Goal: Complete application form

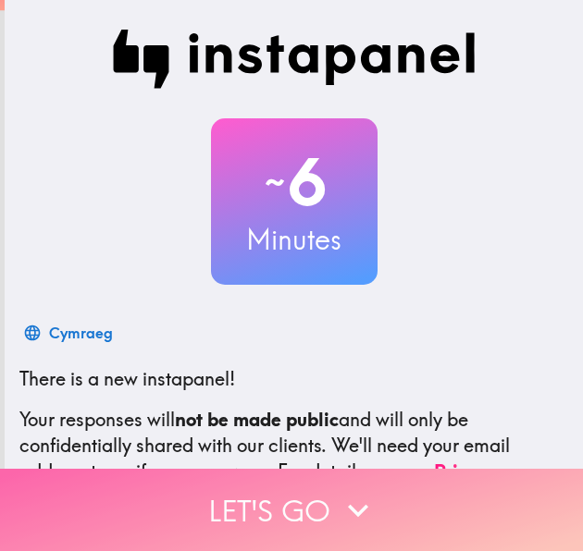
click at [311, 505] on button "Let's go" at bounding box center [291, 510] width 583 height 82
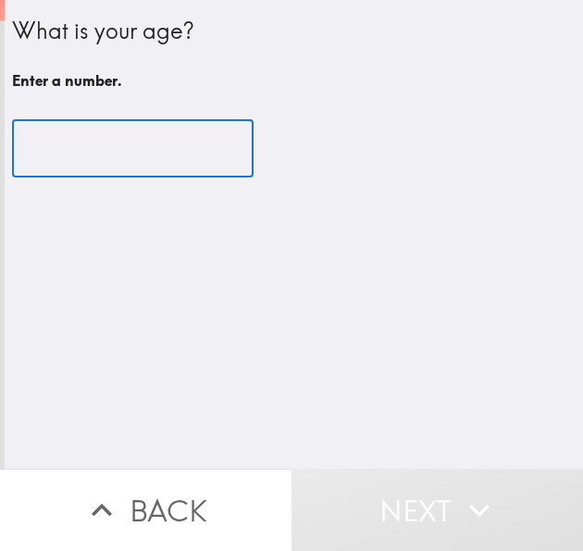
click at [151, 162] on input "number" at bounding box center [132, 148] width 241 height 57
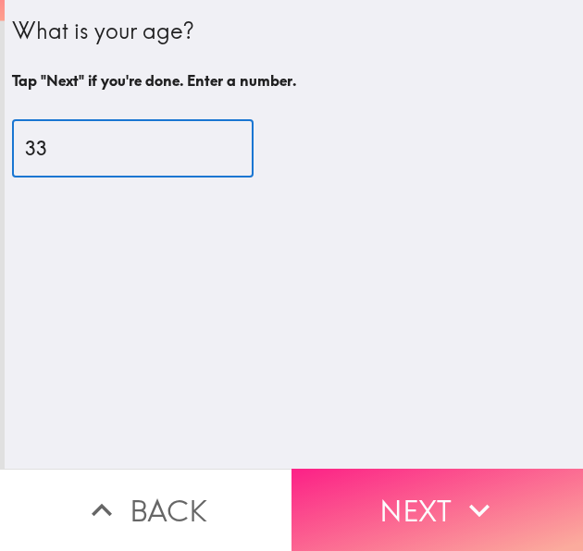
type input "33"
click at [390, 478] on button "Next" at bounding box center [436, 510] width 291 height 82
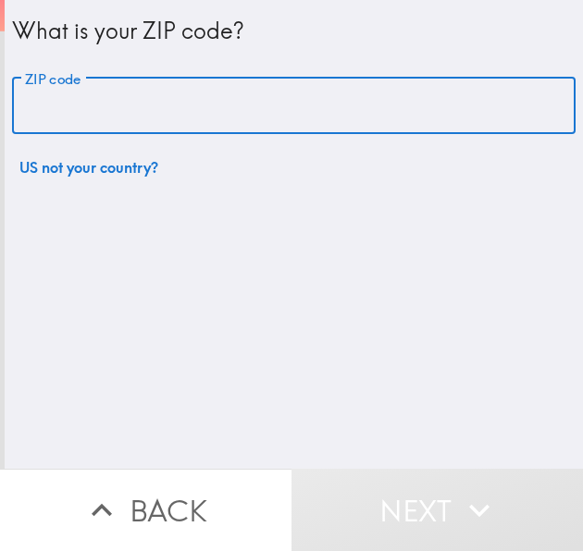
click at [125, 129] on input "ZIP code" at bounding box center [293, 106] width 563 height 57
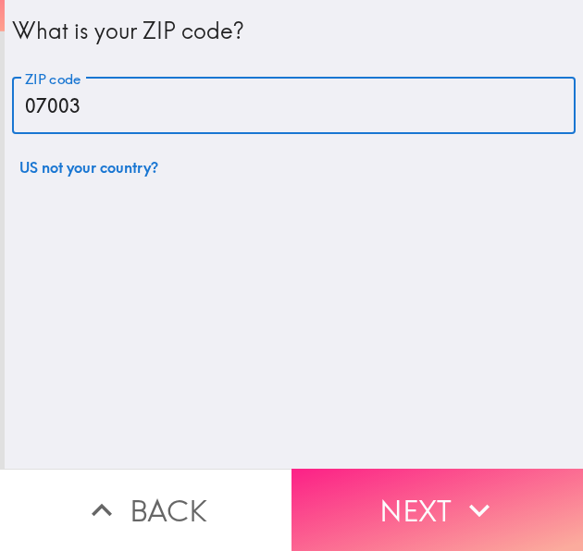
type input "07003"
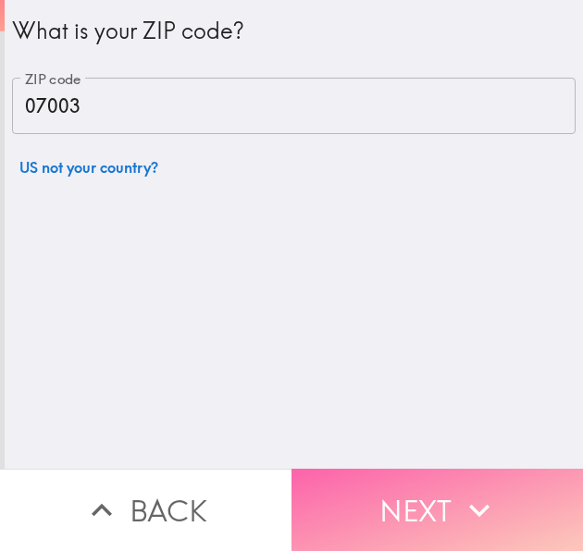
click at [364, 488] on button "Next" at bounding box center [436, 510] width 291 height 82
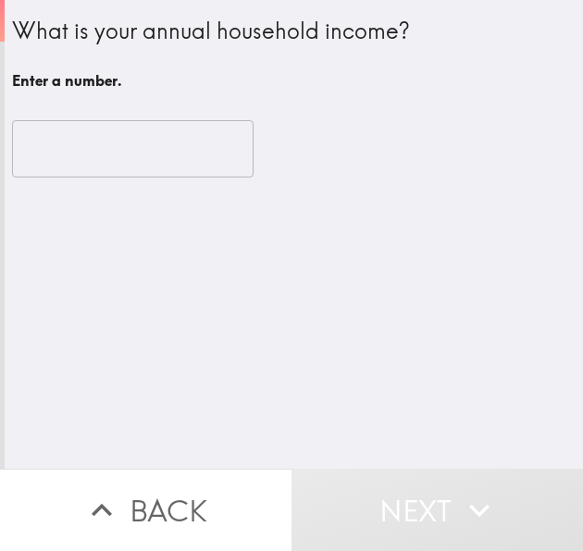
click at [154, 156] on input "number" at bounding box center [132, 148] width 241 height 57
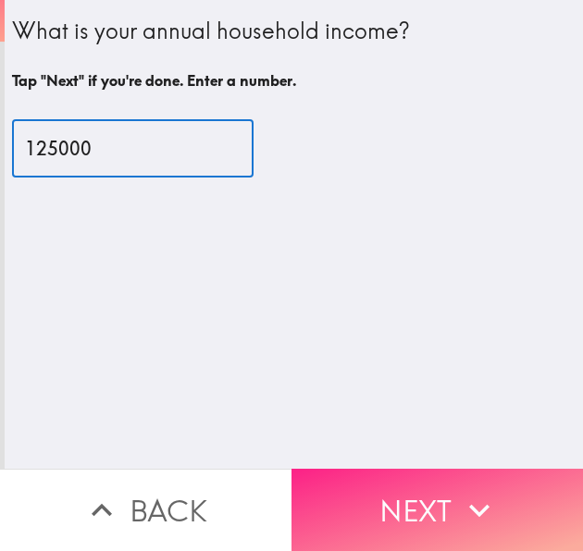
type input "125000"
click at [329, 469] on button "Next" at bounding box center [436, 510] width 291 height 82
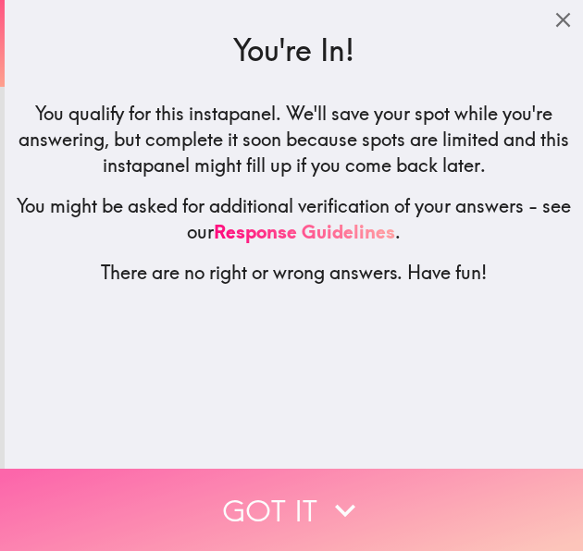
click at [237, 500] on button "Got it" at bounding box center [291, 510] width 583 height 82
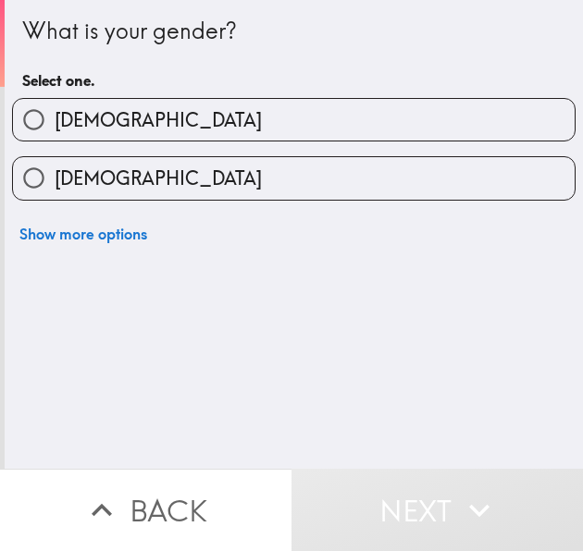
click at [164, 127] on label "[DEMOGRAPHIC_DATA]" at bounding box center [293, 120] width 561 height 42
click at [55, 127] on input "[DEMOGRAPHIC_DATA]" at bounding box center [34, 120] width 42 height 42
radio input "true"
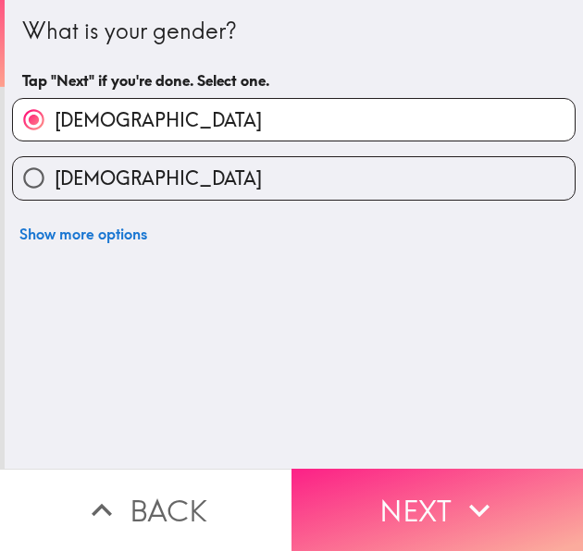
click at [402, 486] on button "Next" at bounding box center [436, 510] width 291 height 82
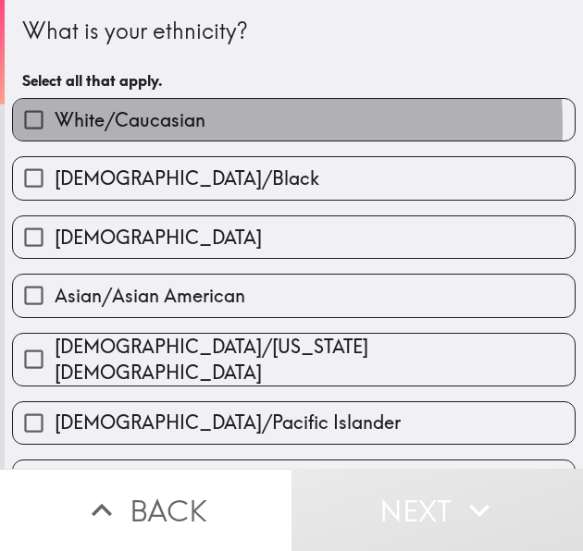
click at [105, 126] on span "White/Caucasian" at bounding box center [130, 120] width 151 height 26
click at [55, 126] on input "White/Caucasian" at bounding box center [34, 120] width 42 height 42
checkbox input "true"
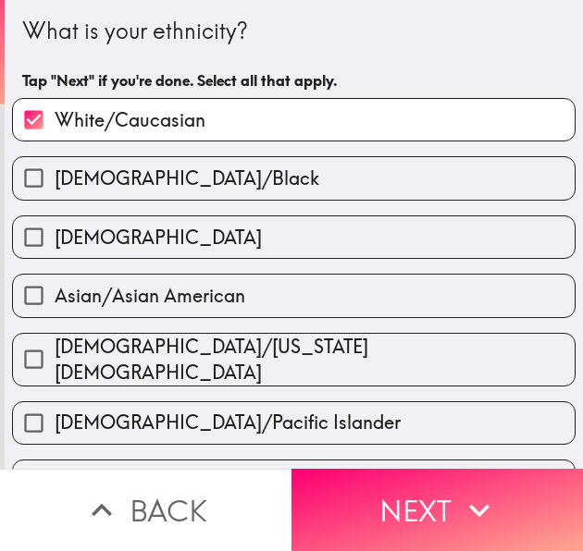
scroll to position [398, 0]
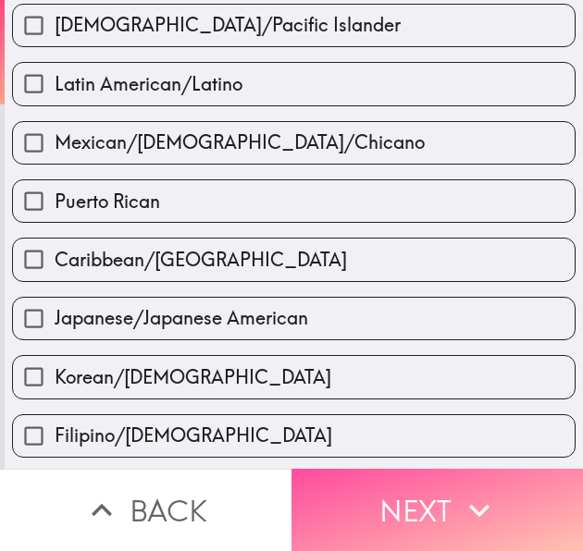
drag, startPoint x: 403, startPoint y: 490, endPoint x: 233, endPoint y: 208, distance: 329.4
click at [403, 491] on button "Next" at bounding box center [436, 510] width 291 height 82
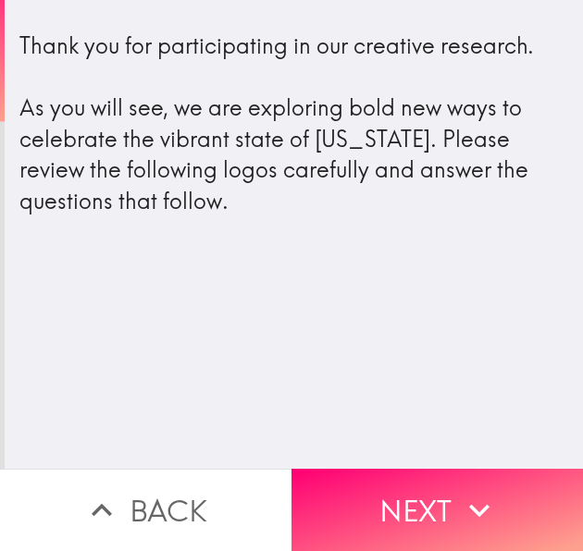
drag, startPoint x: 387, startPoint y: 486, endPoint x: 222, endPoint y: 236, distance: 299.1
click at [386, 482] on button "Next" at bounding box center [436, 510] width 291 height 82
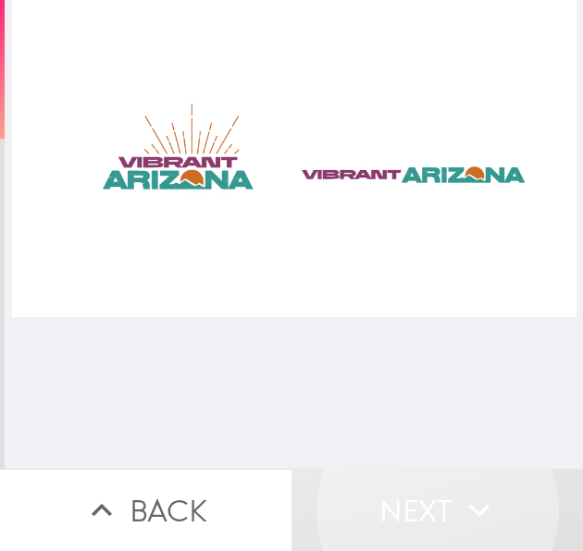
click at [294, 168] on div at bounding box center [294, 158] width 564 height 317
click at [184, 170] on div at bounding box center [294, 158] width 564 height 317
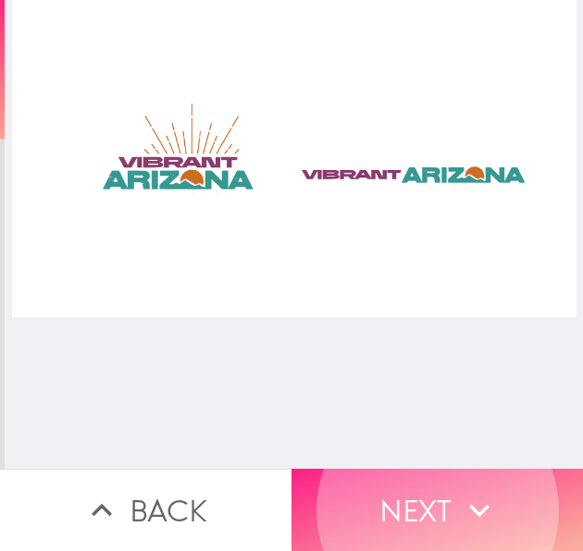
click at [446, 502] on button "Next" at bounding box center [436, 510] width 291 height 82
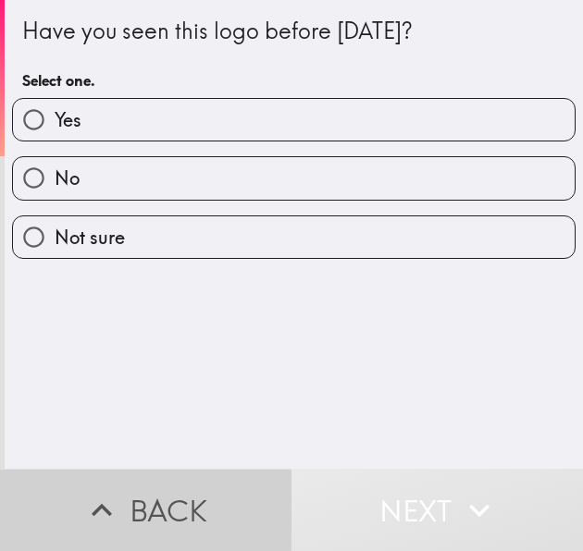
click at [165, 501] on button "Back" at bounding box center [145, 510] width 291 height 82
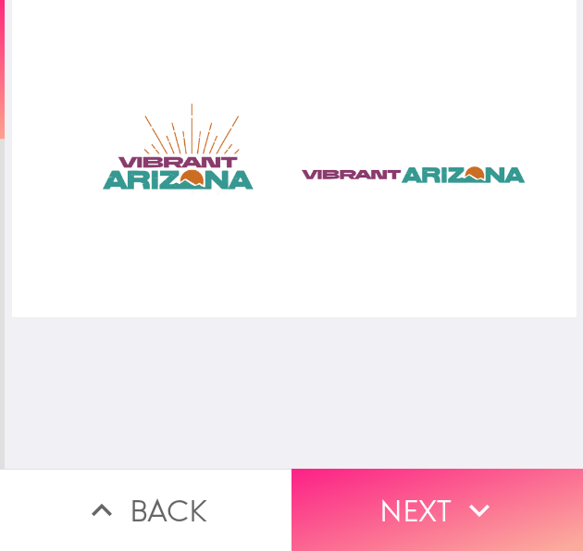
click at [362, 469] on button "Next" at bounding box center [436, 510] width 291 height 82
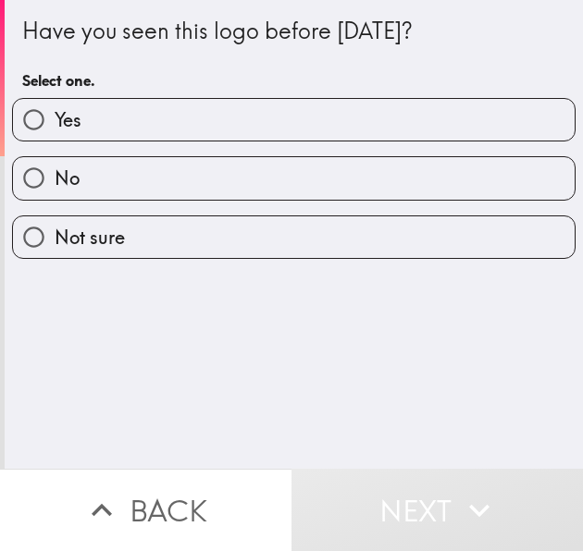
click at [220, 201] on div "Not sure" at bounding box center [286, 230] width 578 height 58
click at [274, 189] on label "No" at bounding box center [293, 178] width 561 height 42
click at [55, 189] on input "No" at bounding box center [34, 178] width 42 height 42
radio input "true"
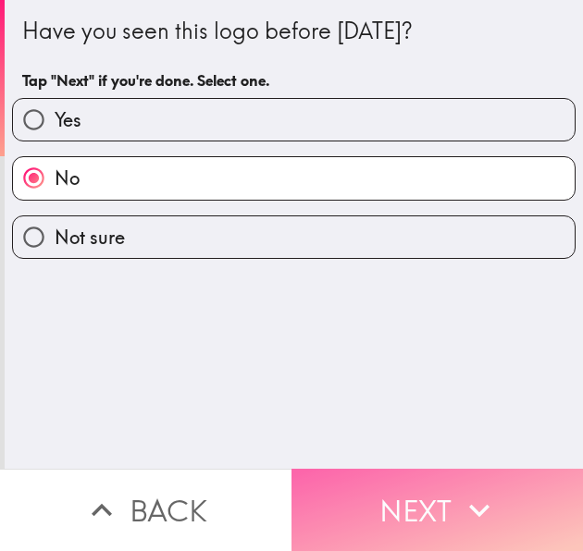
click at [378, 486] on button "Next" at bounding box center [436, 510] width 291 height 82
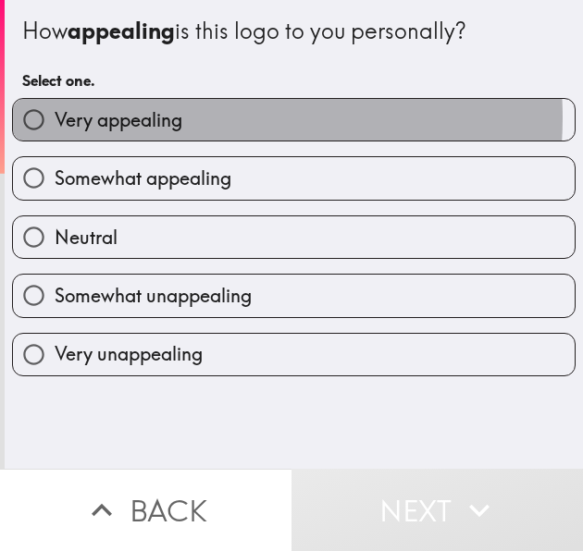
click at [182, 117] on label "Very appealing" at bounding box center [293, 120] width 561 height 42
click at [55, 117] on input "Very appealing" at bounding box center [34, 120] width 42 height 42
radio input "true"
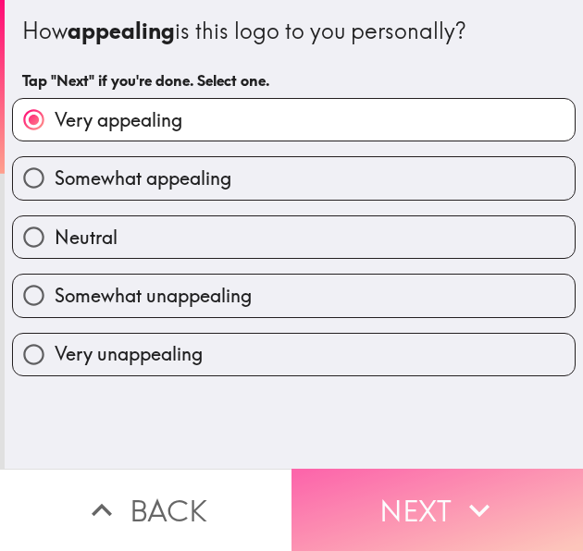
click at [443, 483] on button "Next" at bounding box center [436, 510] width 291 height 82
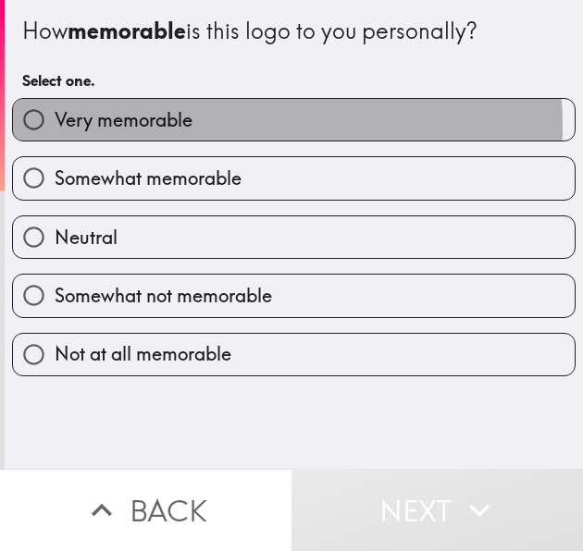
click at [217, 126] on label "Very memorable" at bounding box center [293, 120] width 561 height 42
click at [55, 126] on input "Very memorable" at bounding box center [34, 120] width 42 height 42
radio input "true"
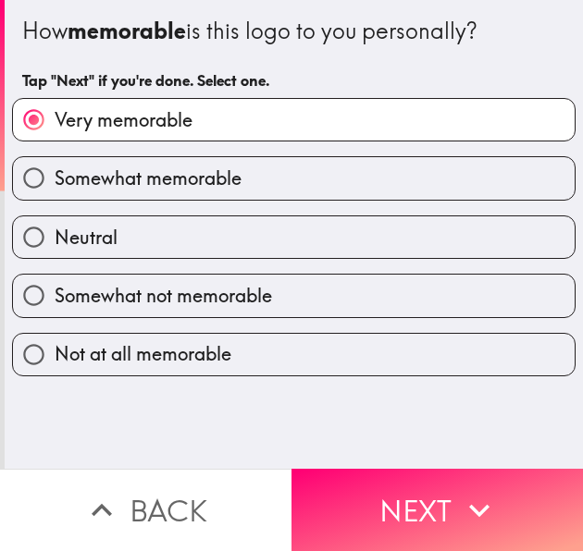
click at [447, 437] on div "How memorable is this logo to you personally? Tap "Next" if you're done. Select…" at bounding box center [291, 275] width 583 height 551
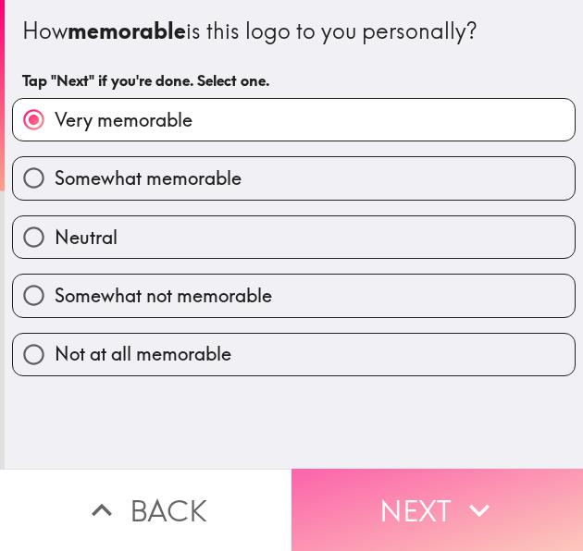
click at [397, 498] on button "Next" at bounding box center [436, 510] width 291 height 82
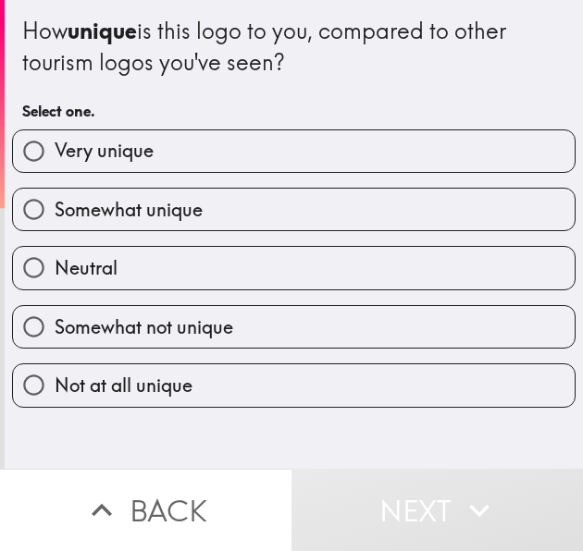
click at [159, 167] on label "Very unique" at bounding box center [293, 151] width 561 height 42
click at [55, 167] on input "Very unique" at bounding box center [34, 151] width 42 height 42
radio input "true"
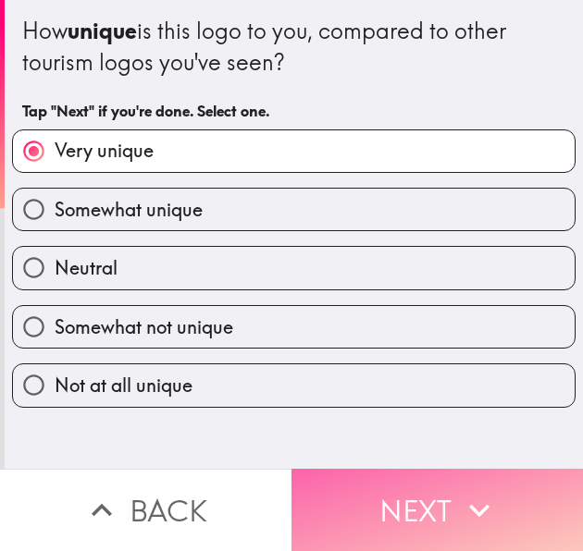
click at [373, 504] on button "Next" at bounding box center [436, 510] width 291 height 82
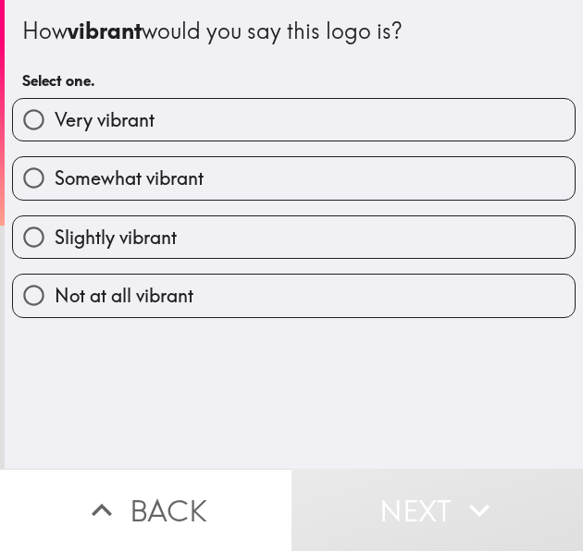
click at [153, 92] on div "Very vibrant" at bounding box center [286, 112] width 578 height 58
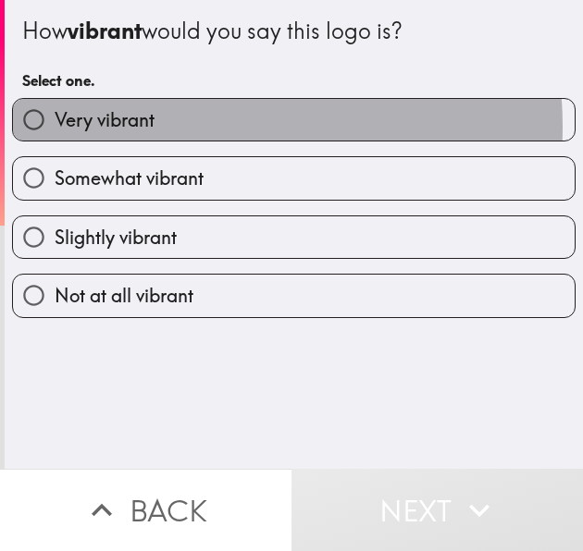
click at [170, 127] on label "Very vibrant" at bounding box center [293, 120] width 561 height 42
click at [55, 127] on input "Very vibrant" at bounding box center [34, 120] width 42 height 42
radio input "true"
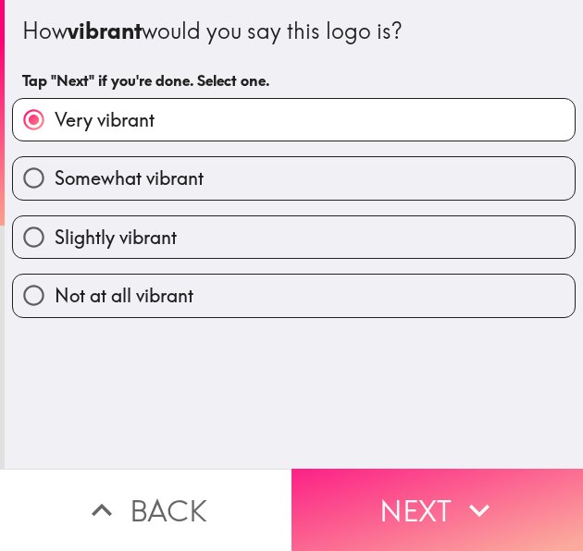
click at [401, 469] on button "Next" at bounding box center [436, 510] width 291 height 82
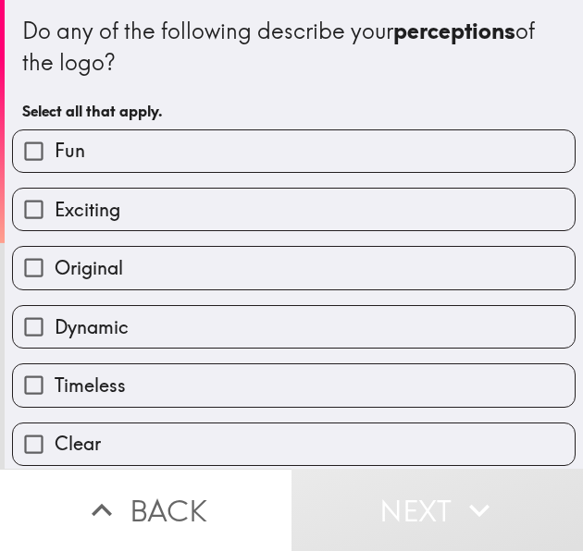
click at [191, 125] on div "Fun" at bounding box center [286, 144] width 578 height 58
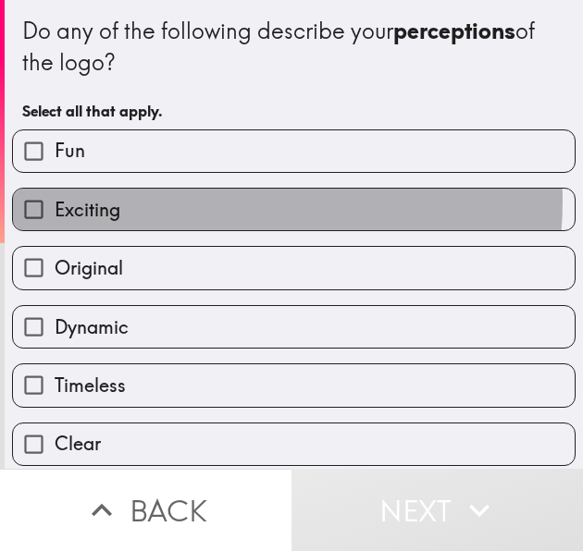
click at [202, 201] on label "Exciting" at bounding box center [293, 210] width 561 height 42
click at [55, 201] on input "Exciting" at bounding box center [34, 210] width 42 height 42
checkbox input "true"
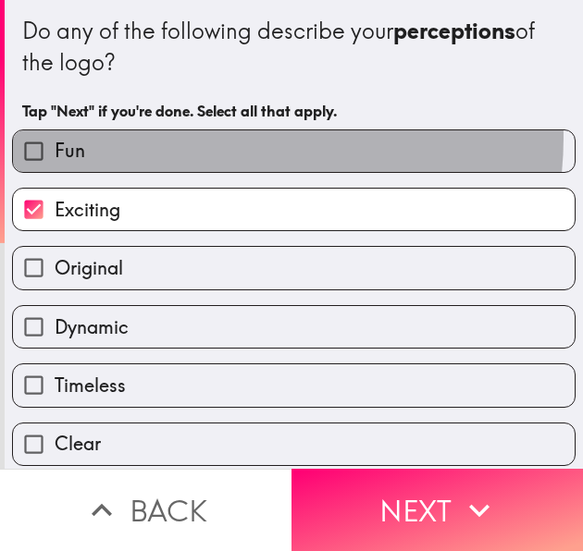
click at [203, 138] on label "Fun" at bounding box center [293, 151] width 561 height 42
click at [55, 138] on input "Fun" at bounding box center [34, 151] width 42 height 42
checkbox input "true"
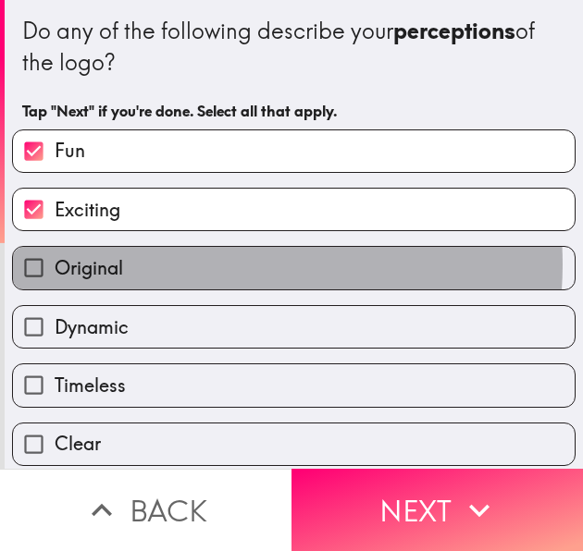
click at [197, 265] on label "Original" at bounding box center [293, 268] width 561 height 42
click at [55, 265] on input "Original" at bounding box center [34, 268] width 42 height 42
checkbox input "true"
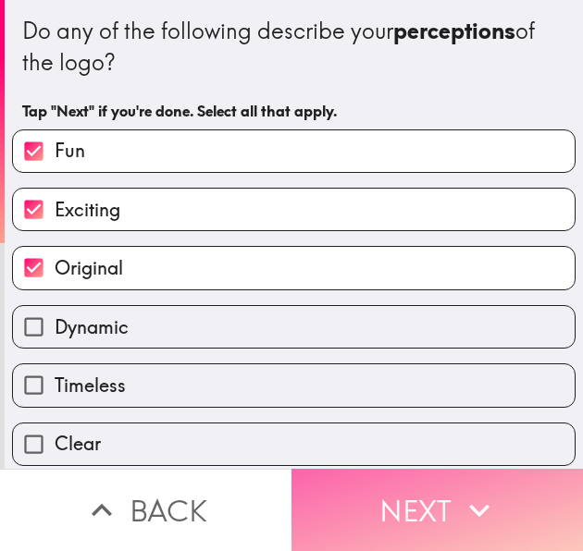
click at [371, 511] on button "Next" at bounding box center [436, 510] width 291 height 82
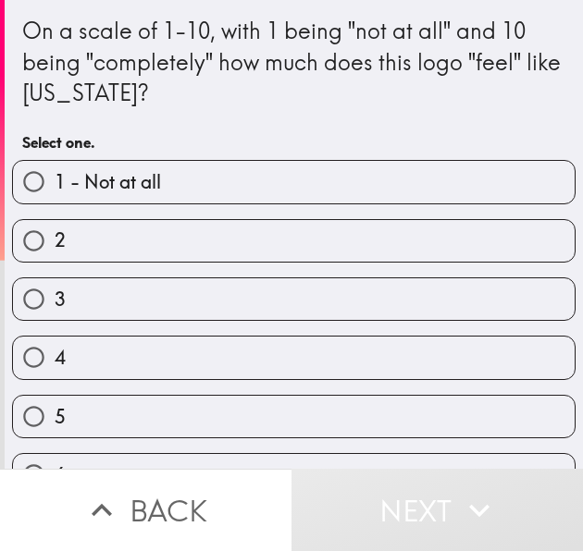
click at [197, 58] on div "On a scale of 1-10, with 1 being "not at all" and 10 being "completely" how muc…" at bounding box center [293, 62] width 543 height 93
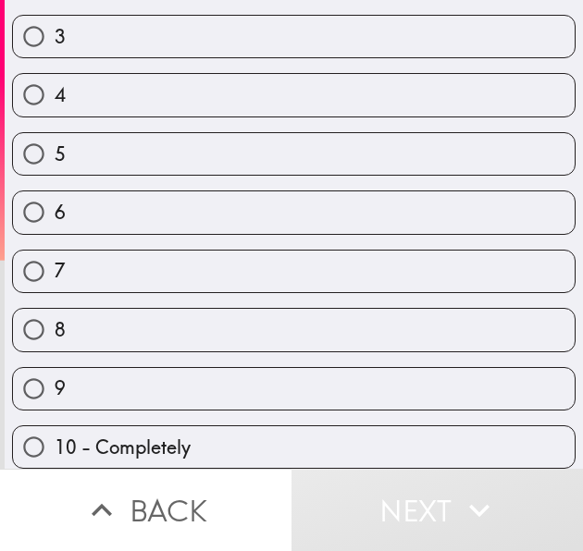
click at [105, 293] on div "8" at bounding box center [286, 322] width 578 height 58
drag, startPoint x: 138, startPoint y: 318, endPoint x: 164, endPoint y: 338, distance: 32.4
click at [140, 320] on label "8" at bounding box center [293, 330] width 561 height 42
click at [55, 320] on input "8" at bounding box center [34, 330] width 42 height 42
radio input "true"
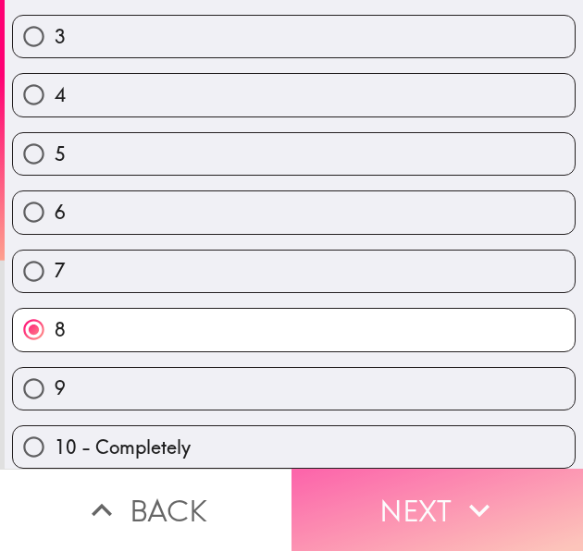
click at [329, 523] on button "Next" at bounding box center [436, 510] width 291 height 82
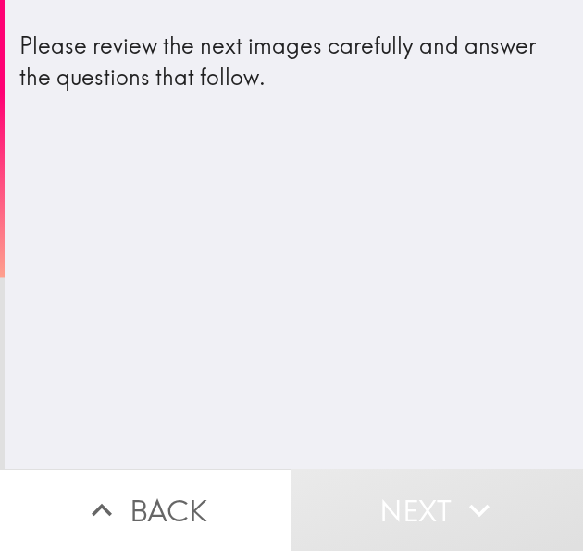
click at [301, 114] on div "Please review the next images carefully and answer the questions that follow." at bounding box center [294, 69] width 578 height 108
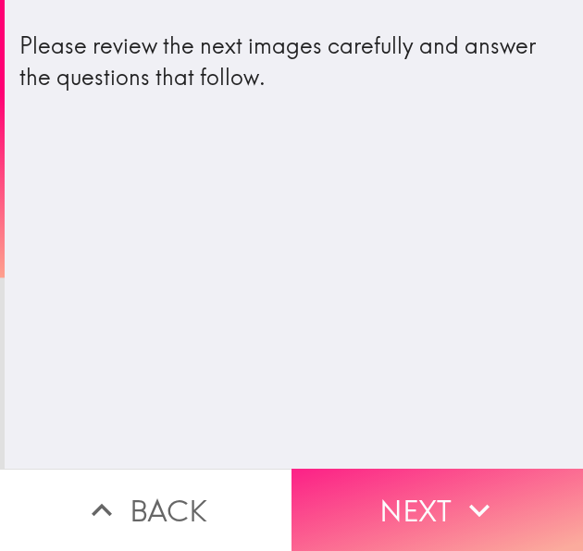
click at [417, 494] on button "Next" at bounding box center [436, 510] width 291 height 82
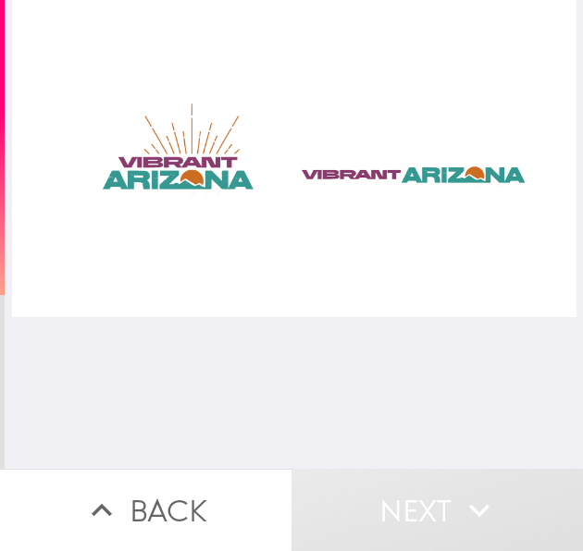
click at [317, 158] on div at bounding box center [294, 158] width 564 height 317
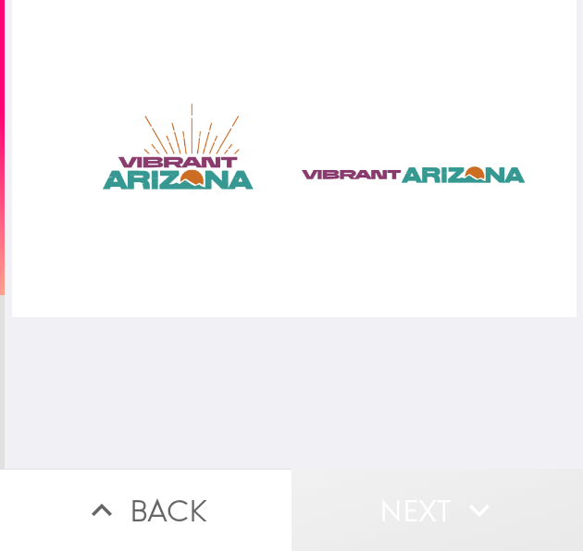
click at [438, 490] on button "Next" at bounding box center [436, 510] width 291 height 82
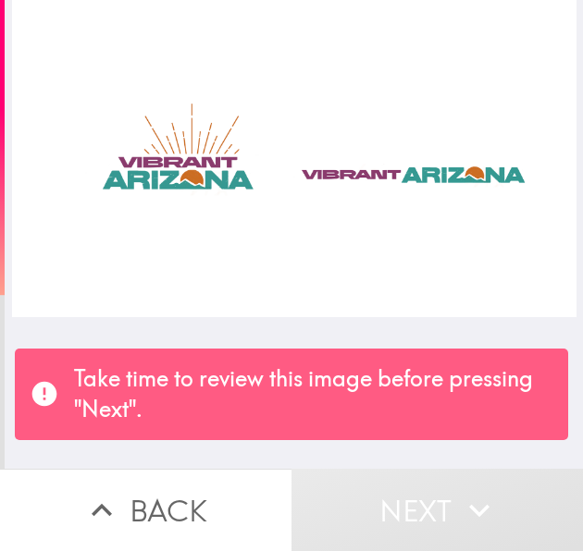
click at [354, 163] on div at bounding box center [294, 158] width 564 height 317
click at [126, 141] on div at bounding box center [294, 158] width 564 height 317
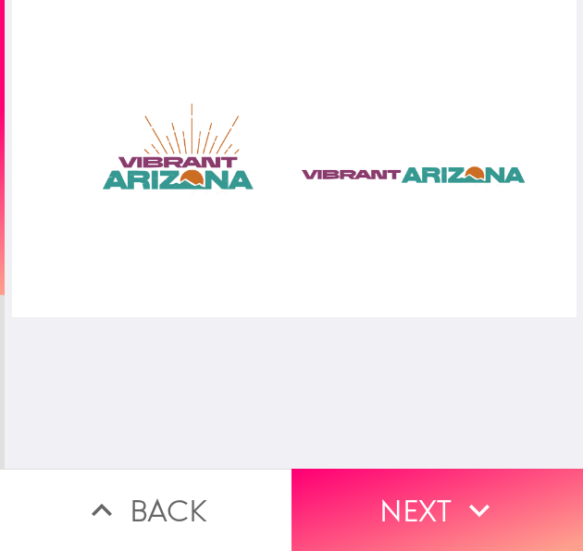
click at [394, 207] on div at bounding box center [294, 158] width 564 height 317
drag, startPoint x: 252, startPoint y: 205, endPoint x: 252, endPoint y: 226, distance: 20.4
click at [251, 209] on div at bounding box center [294, 158] width 564 height 317
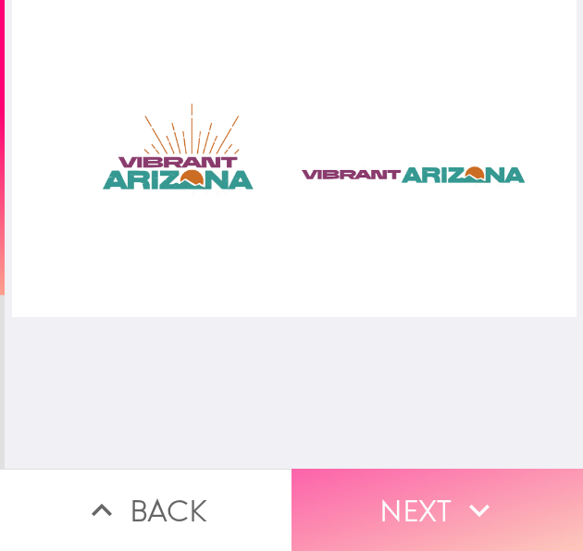
click at [384, 469] on button "Next" at bounding box center [436, 510] width 291 height 82
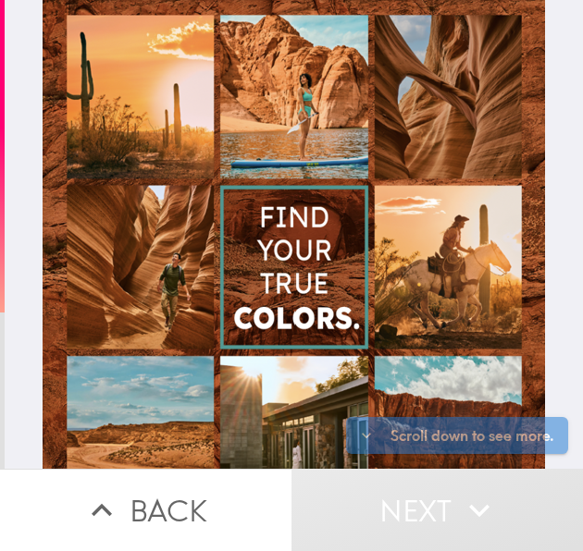
click at [539, 309] on div "Scroll down to see more." at bounding box center [294, 234] width 578 height 469
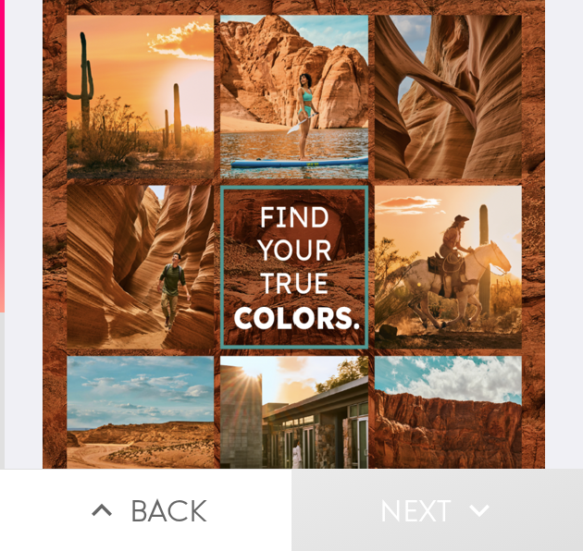
scroll to position [266, 0]
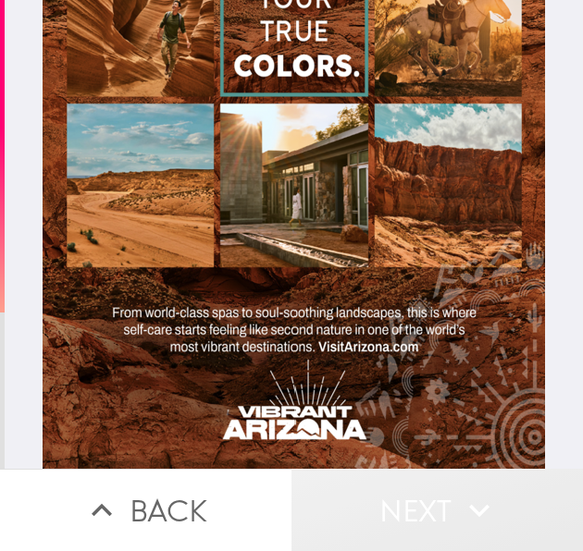
click at [404, 505] on button "Next" at bounding box center [436, 510] width 291 height 82
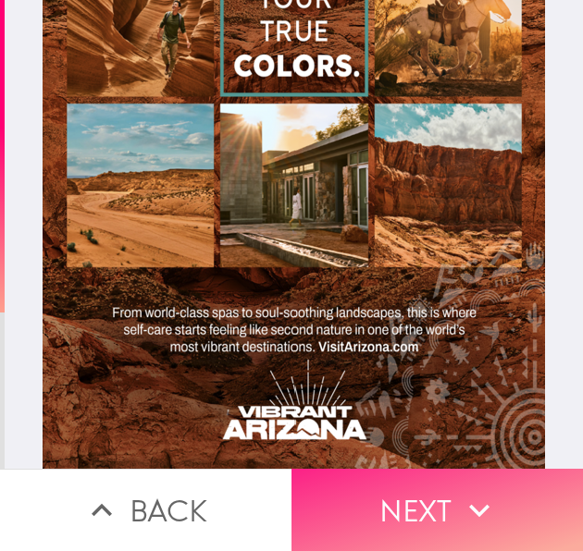
click at [441, 472] on button "Next" at bounding box center [436, 510] width 291 height 82
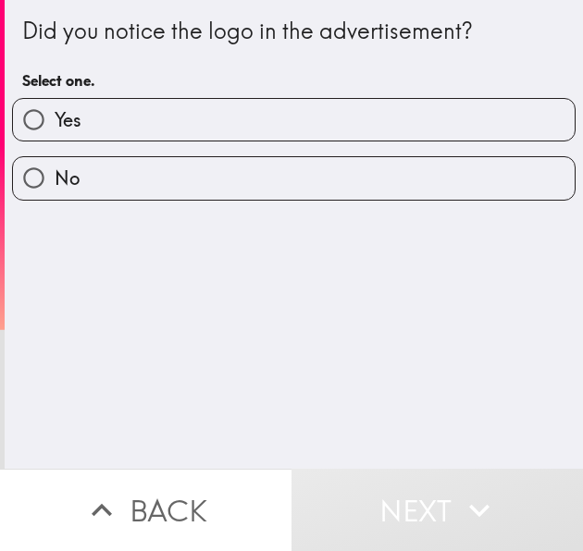
click at [236, 126] on label "Yes" at bounding box center [293, 120] width 561 height 42
click at [55, 126] on input "Yes" at bounding box center [34, 120] width 42 height 42
radio input "true"
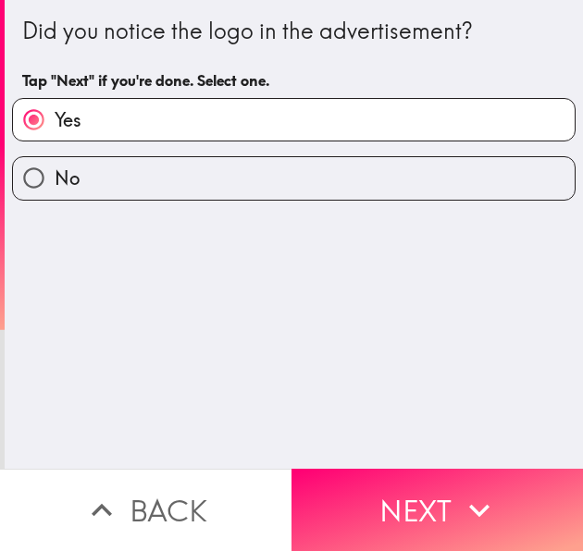
click at [185, 494] on button "Back" at bounding box center [145, 510] width 291 height 82
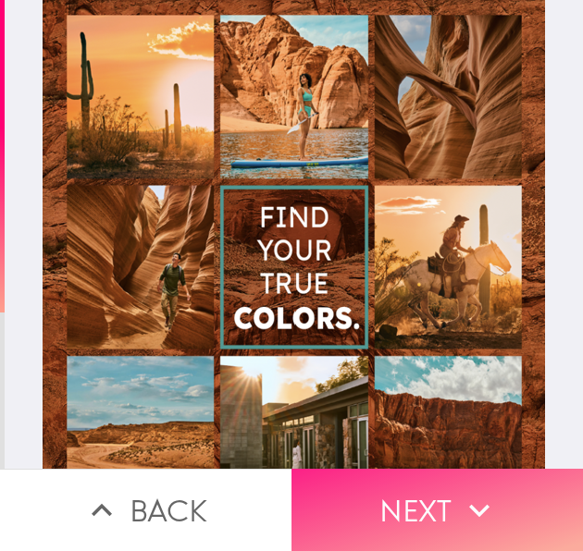
click at [402, 493] on button "Next" at bounding box center [436, 510] width 291 height 82
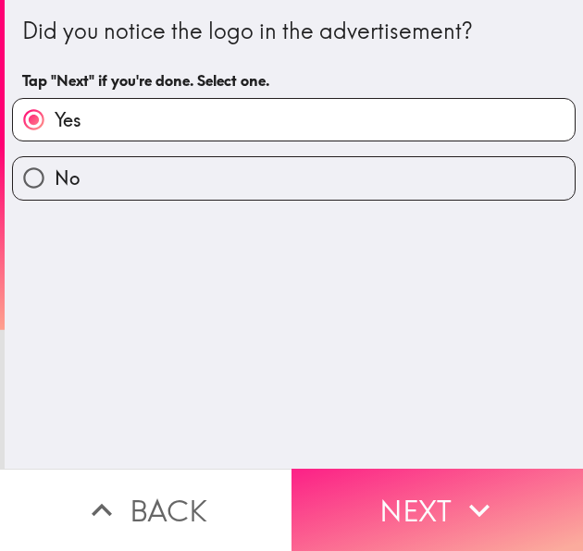
click at [388, 488] on button "Next" at bounding box center [436, 510] width 291 height 82
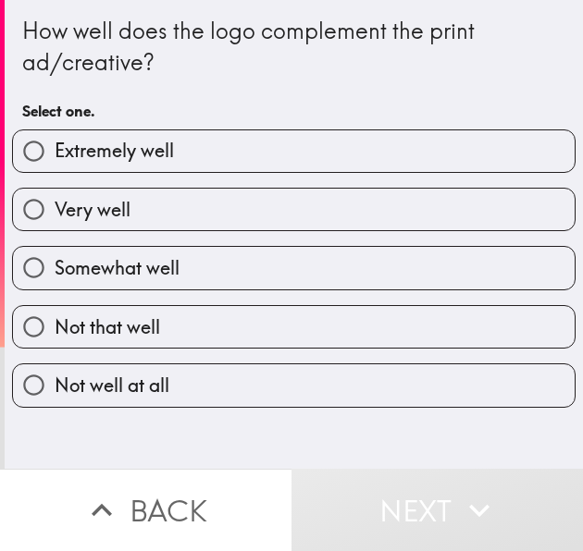
click at [216, 156] on label "Extremely well" at bounding box center [293, 151] width 561 height 42
click at [55, 156] on input "Extremely well" at bounding box center [34, 151] width 42 height 42
radio input "true"
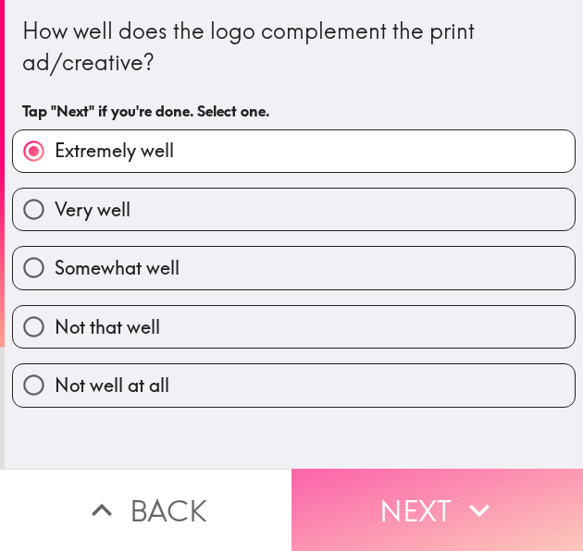
click at [354, 482] on button "Next" at bounding box center [436, 510] width 291 height 82
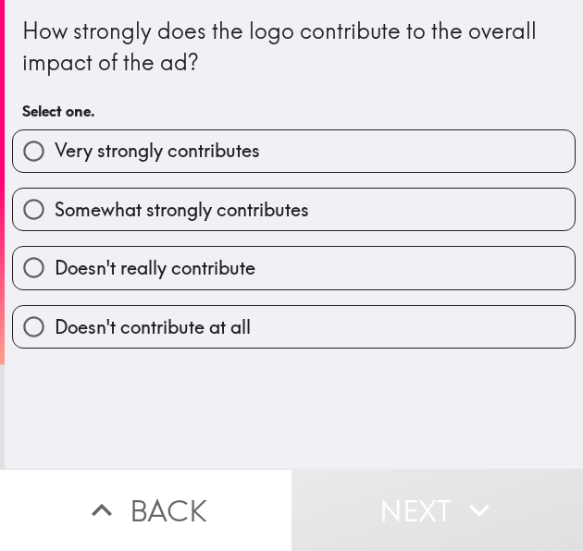
click at [205, 170] on label "Very strongly contributes" at bounding box center [293, 151] width 561 height 42
click at [55, 170] on input "Very strongly contributes" at bounding box center [34, 151] width 42 height 42
radio input "true"
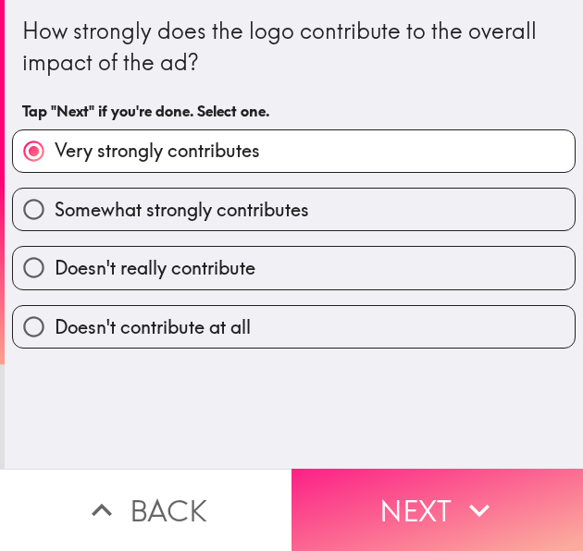
click at [347, 469] on button "Next" at bounding box center [436, 510] width 291 height 82
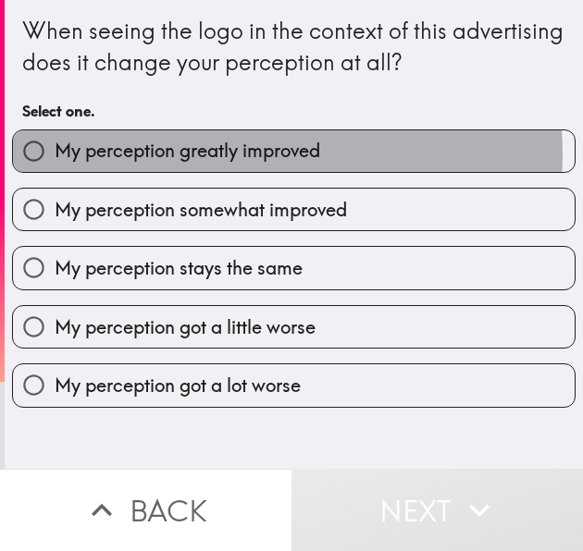
click at [267, 154] on span "My perception greatly improved" at bounding box center [187, 151] width 265 height 26
click at [55, 154] on input "My perception greatly improved" at bounding box center [34, 151] width 42 height 42
radio input "true"
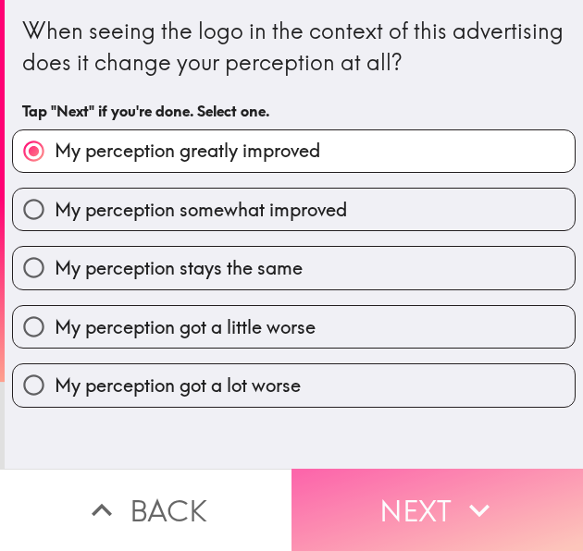
click at [388, 470] on button "Next" at bounding box center [436, 510] width 291 height 82
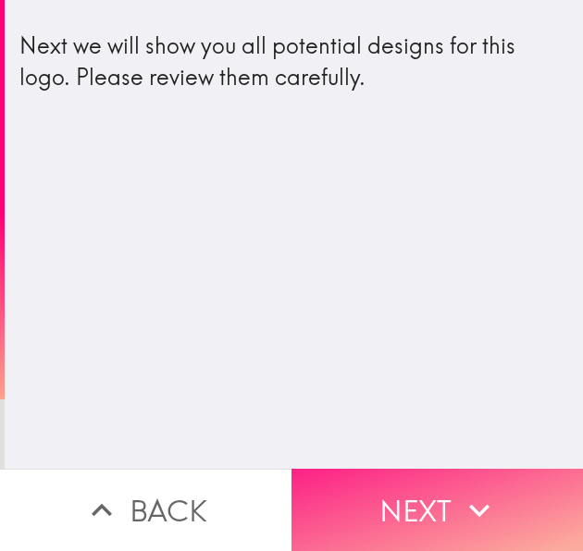
click at [446, 511] on button "Next" at bounding box center [436, 510] width 291 height 82
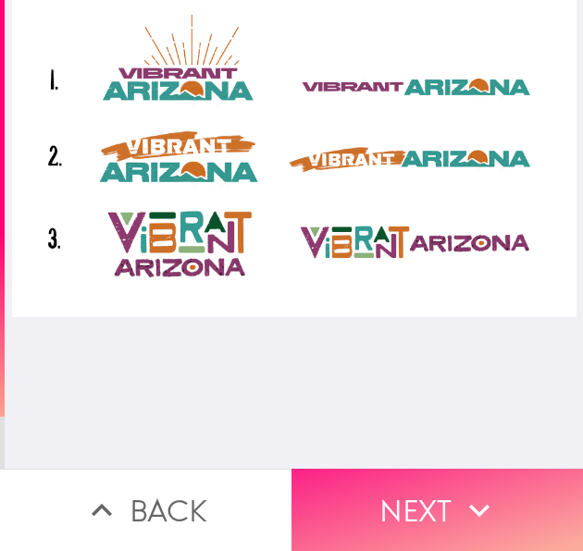
click at [467, 519] on button "Next" at bounding box center [436, 510] width 291 height 82
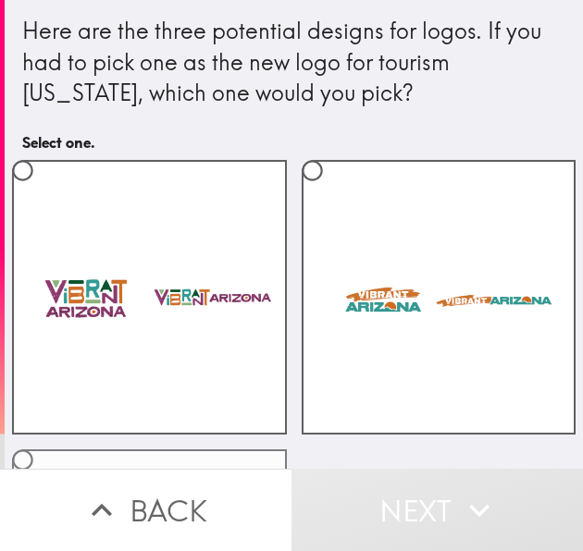
click at [43, 450] on input "radio" at bounding box center [23, 460] width 42 height 42
radio input "true"
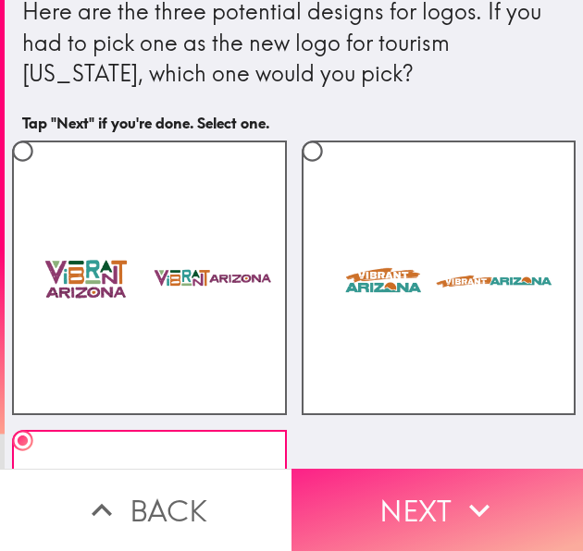
click at [392, 501] on button "Next" at bounding box center [436, 510] width 291 height 82
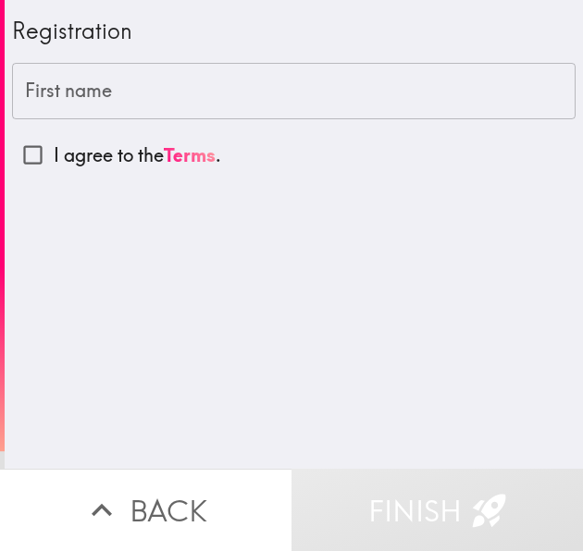
click at [176, 100] on input "First name" at bounding box center [293, 91] width 563 height 57
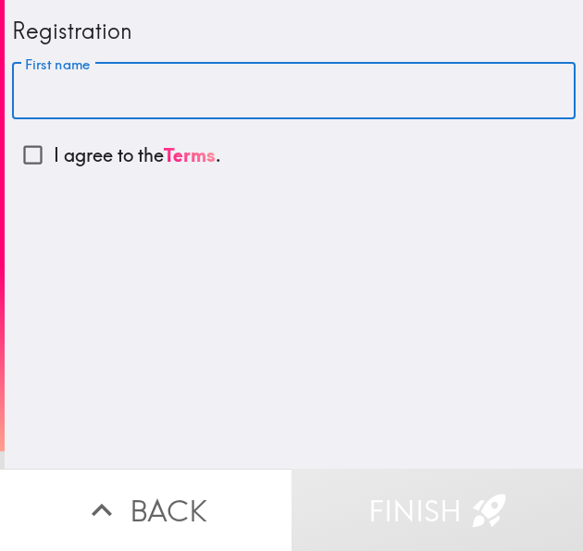
click at [227, 112] on input "First name" at bounding box center [293, 91] width 563 height 57
type input "[PERSON_NAME]"
drag, startPoint x: 23, startPoint y: 153, endPoint x: 65, endPoint y: 219, distance: 78.5
click at [23, 158] on input "I agree to the Terms ." at bounding box center [33, 155] width 42 height 42
checkbox input "true"
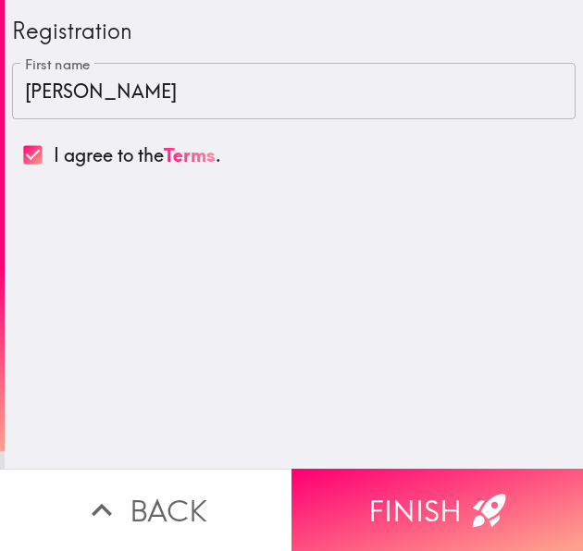
click at [189, 98] on input "[PERSON_NAME]" at bounding box center [293, 91] width 563 height 57
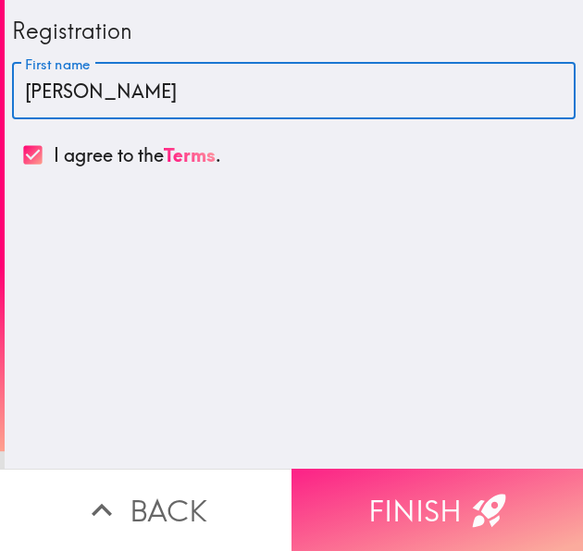
click at [486, 469] on button "Finish" at bounding box center [436, 510] width 291 height 82
